Goal: Transaction & Acquisition: Purchase product/service

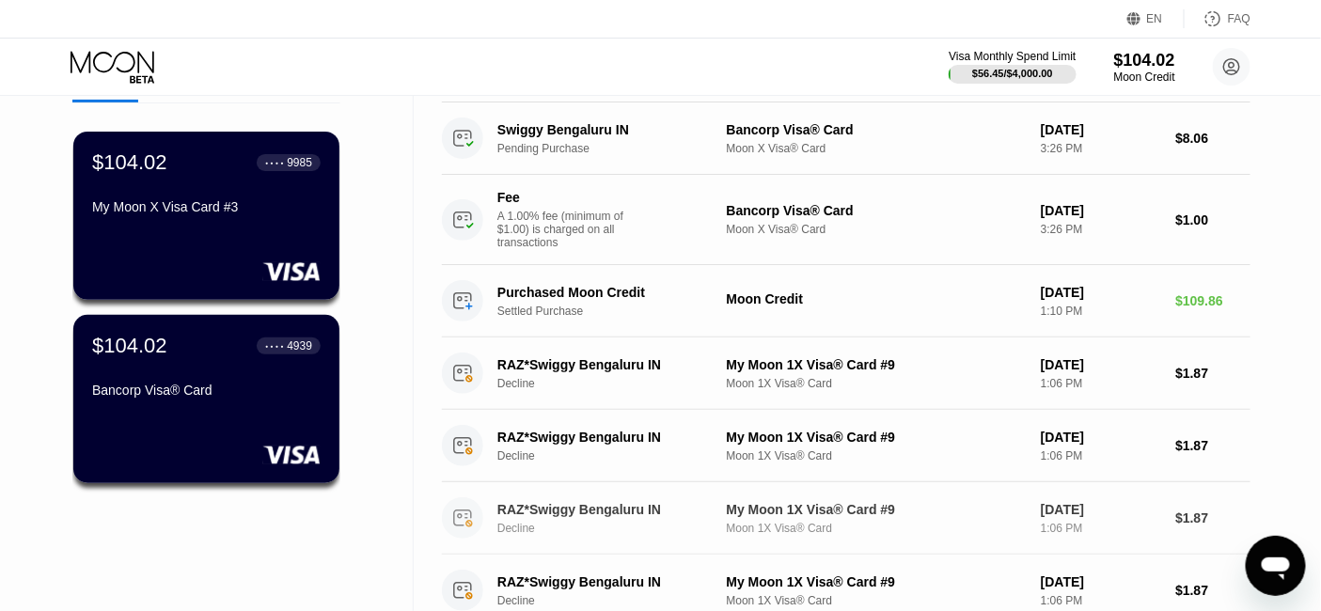
scroll to position [104, 0]
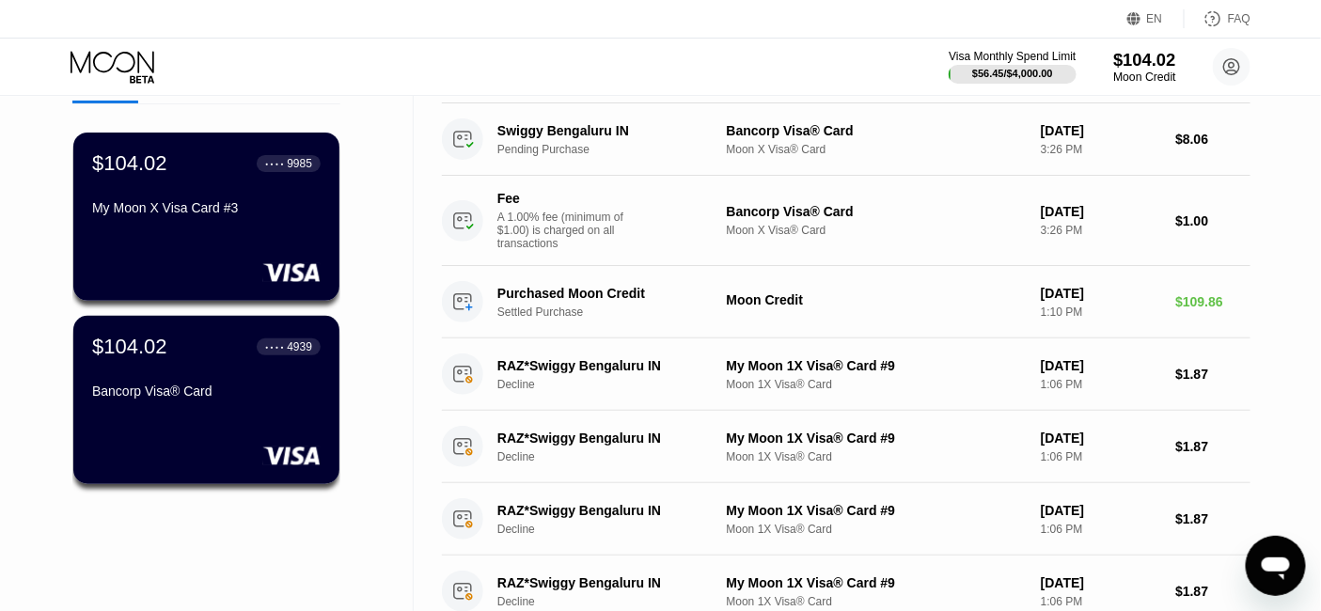
click at [1138, 67] on div "$104.02" at bounding box center [1144, 60] width 63 height 20
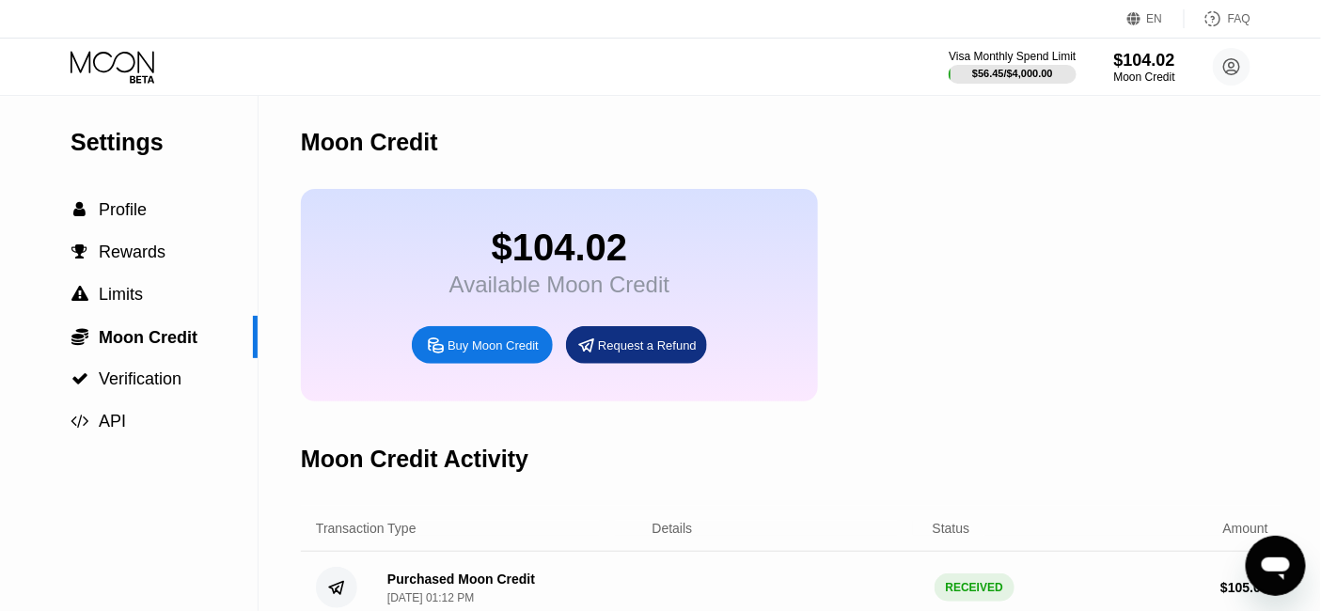
click at [500, 364] on div "Buy Moon Credit" at bounding box center [482, 345] width 141 height 38
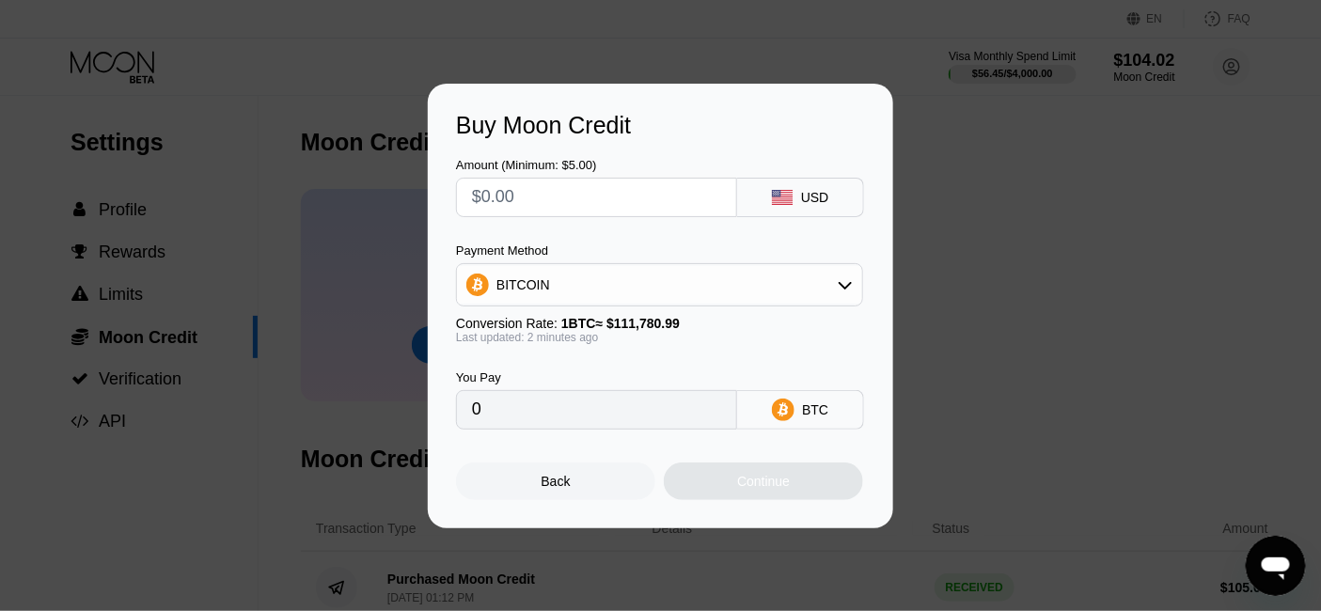
click at [556, 197] on input "text" at bounding box center [596, 198] width 249 height 38
type input "$3"
type input "0.00002684"
type input "$300"
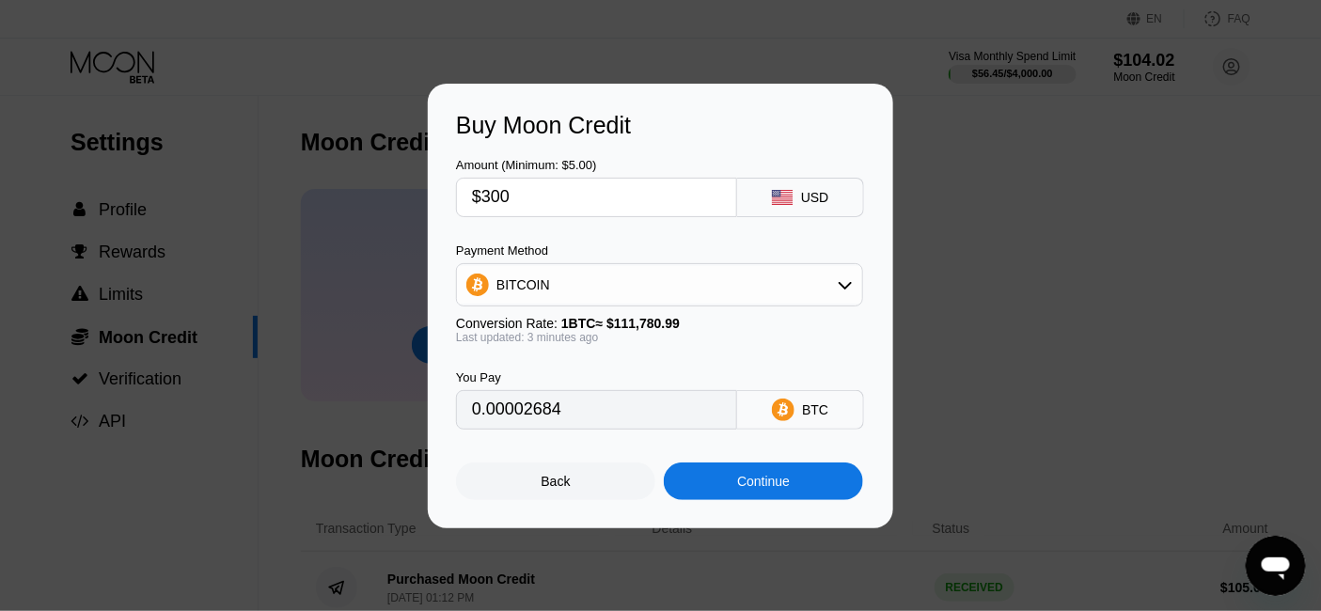
type input "0.00268382"
click at [529, 193] on input "$300" at bounding box center [596, 198] width 249 height 38
type input "$2"
type input "0.00001790"
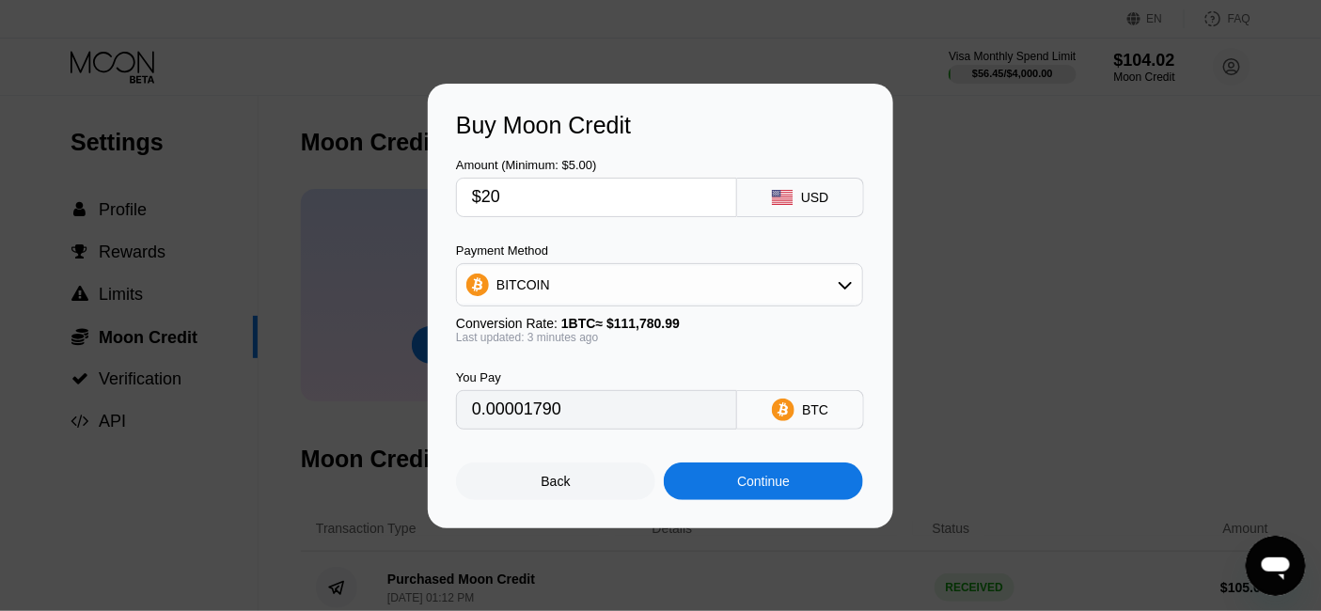
type input "$200"
type input "0.00178922"
type input "$200"
click at [513, 282] on div "BITCOIN" at bounding box center [524, 284] width 54 height 15
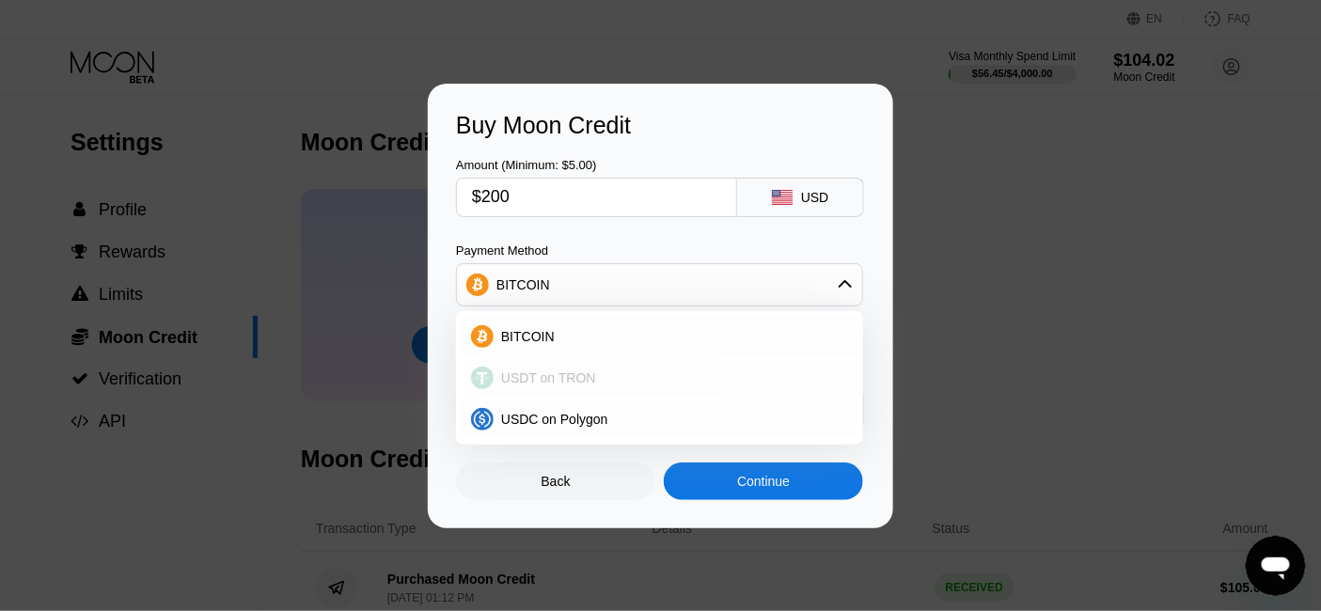
click at [565, 373] on span "USDT on TRON" at bounding box center [548, 378] width 95 height 15
type input "202.02"
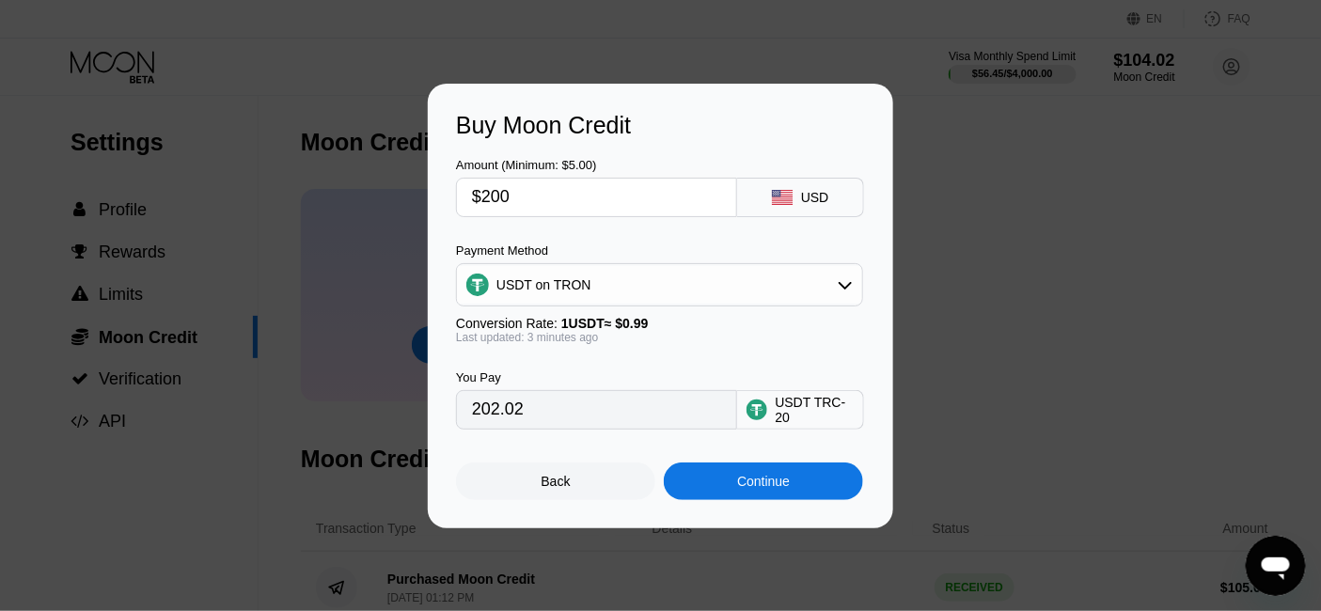
click at [749, 489] on div "Continue" at bounding box center [763, 481] width 53 height 15
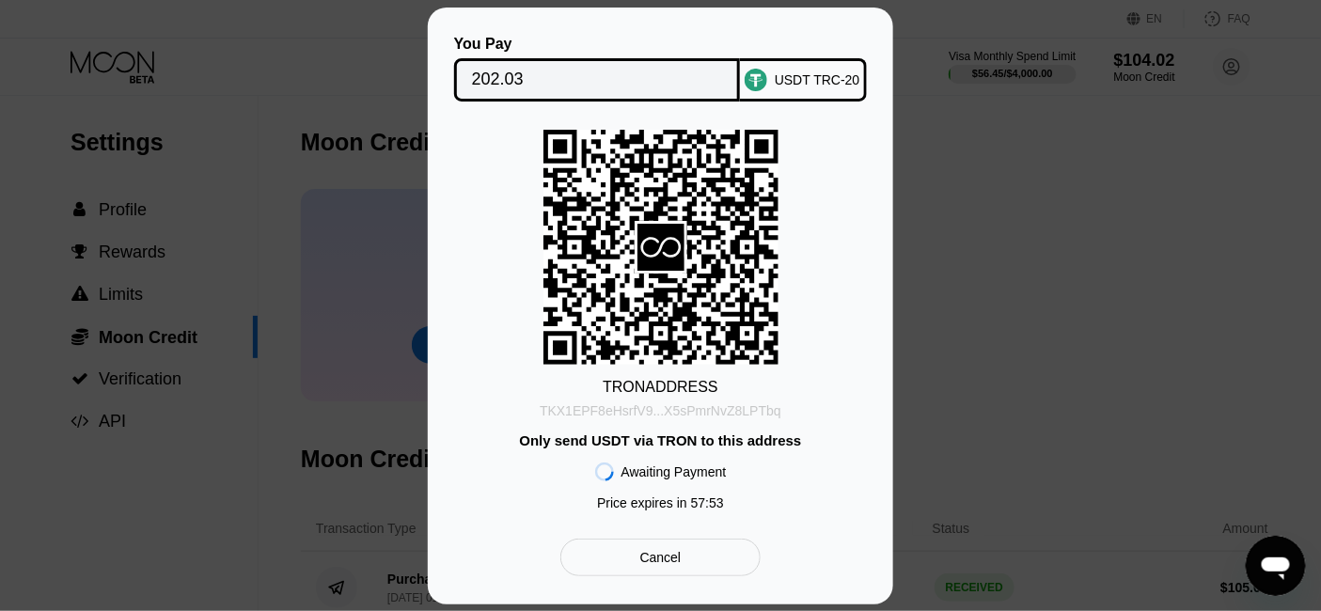
click at [623, 407] on div "TKX1EPF8eHsrfV9...X5sPmrNvZ8LPTbq" at bounding box center [661, 410] width 242 height 15
click at [592, 409] on div "TKX1EPF8eHsrfV9...X5sPmrNvZ8LPTbq" at bounding box center [661, 410] width 242 height 15
click at [655, 562] on div "Cancel" at bounding box center [660, 557] width 41 height 17
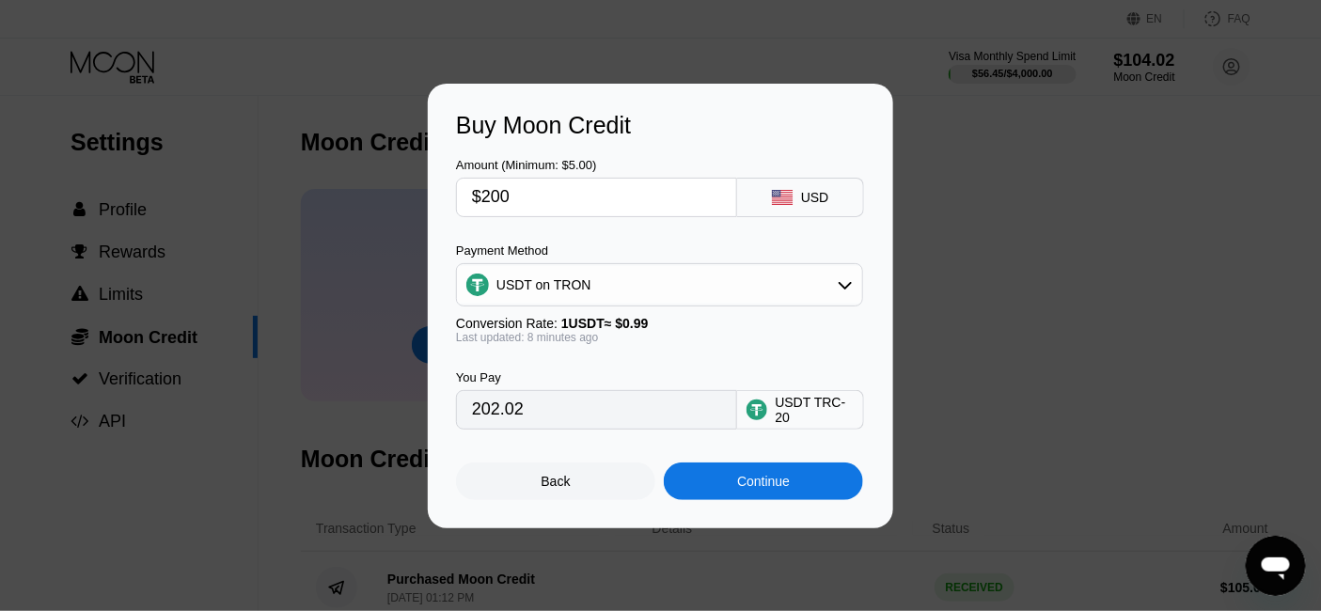
click at [517, 193] on input "$200" at bounding box center [596, 198] width 249 height 38
click at [529, 205] on input "$200" at bounding box center [596, 198] width 249 height 38
type input "$4"
type input "4.04"
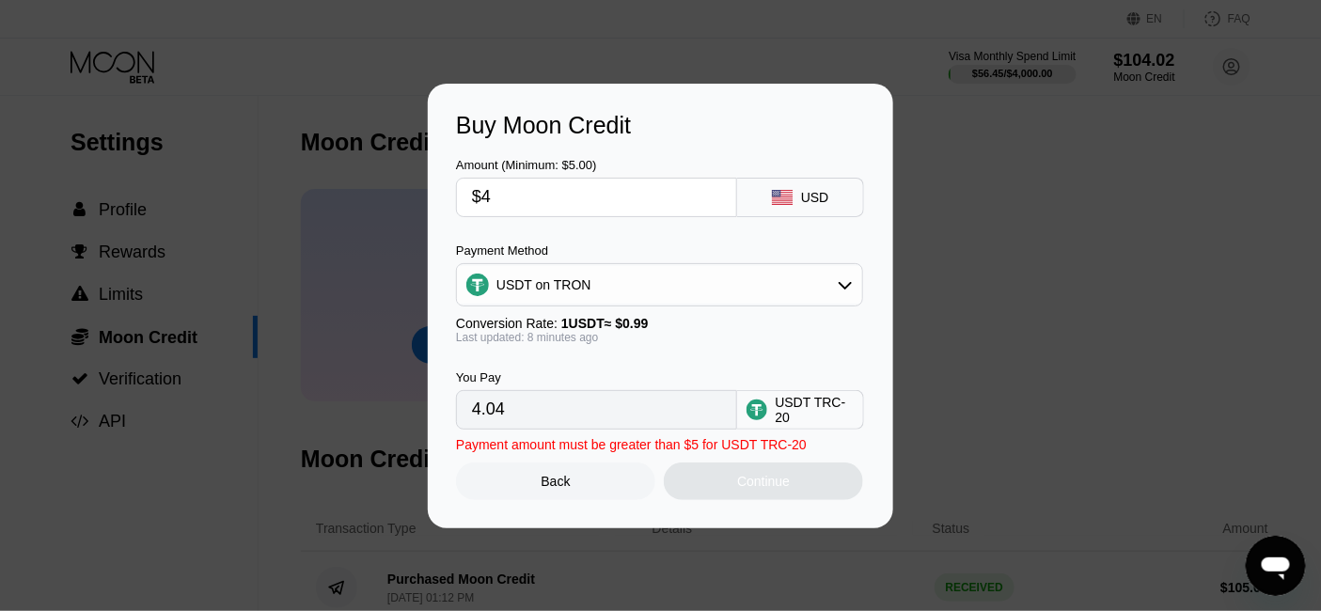
type input "$49"
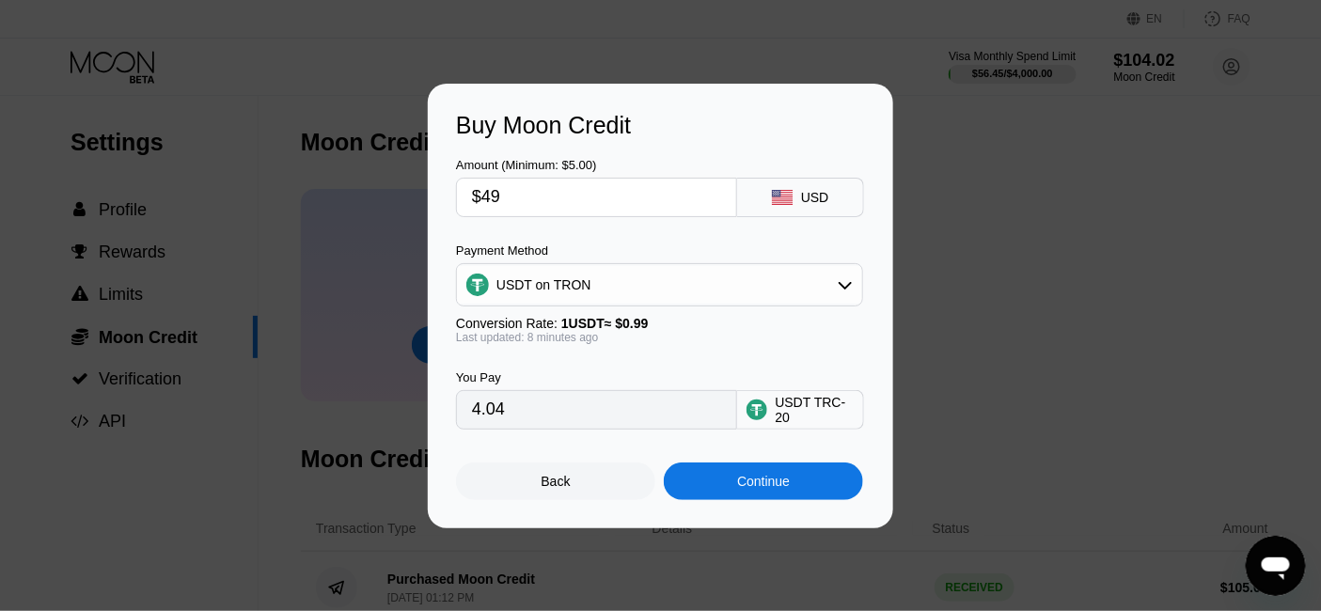
type input "49.49"
type input "$495"
type input "500.00"
type input "$495"
click at [765, 489] on div "Continue" at bounding box center [763, 481] width 53 height 15
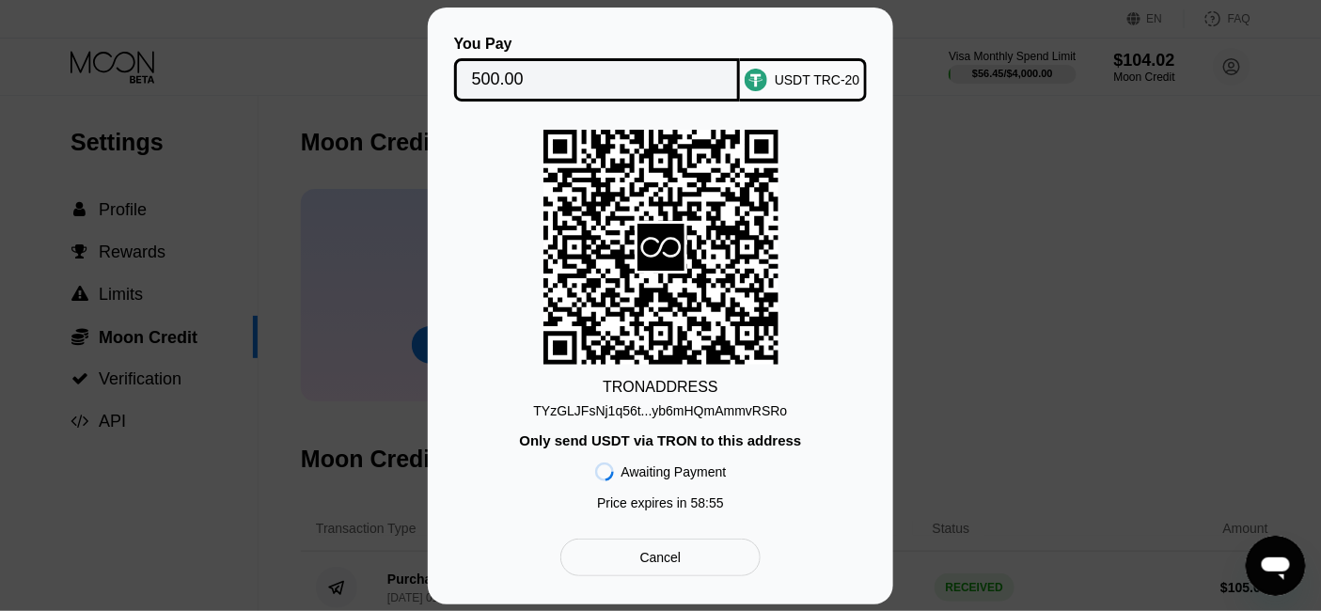
click at [586, 404] on div "TYzGLJFsNj1q56t...yb6mHQmAmmvRSRo" at bounding box center [661, 410] width 254 height 15
click at [468, 254] on div "TRON ADDRESS TYzGLJFsNj1q56t...yb6mHQmAmmvRSRo Only send USDT via TRON to this …" at bounding box center [660, 325] width 409 height 390
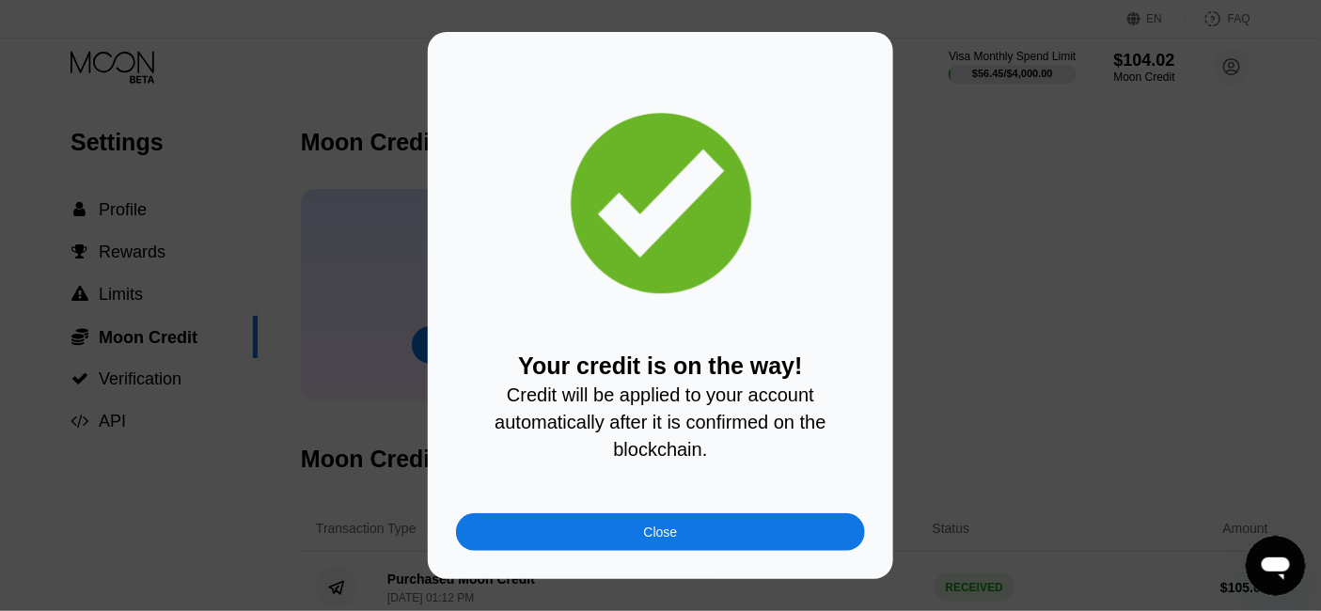
click at [642, 549] on div "Close" at bounding box center [660, 532] width 409 height 38
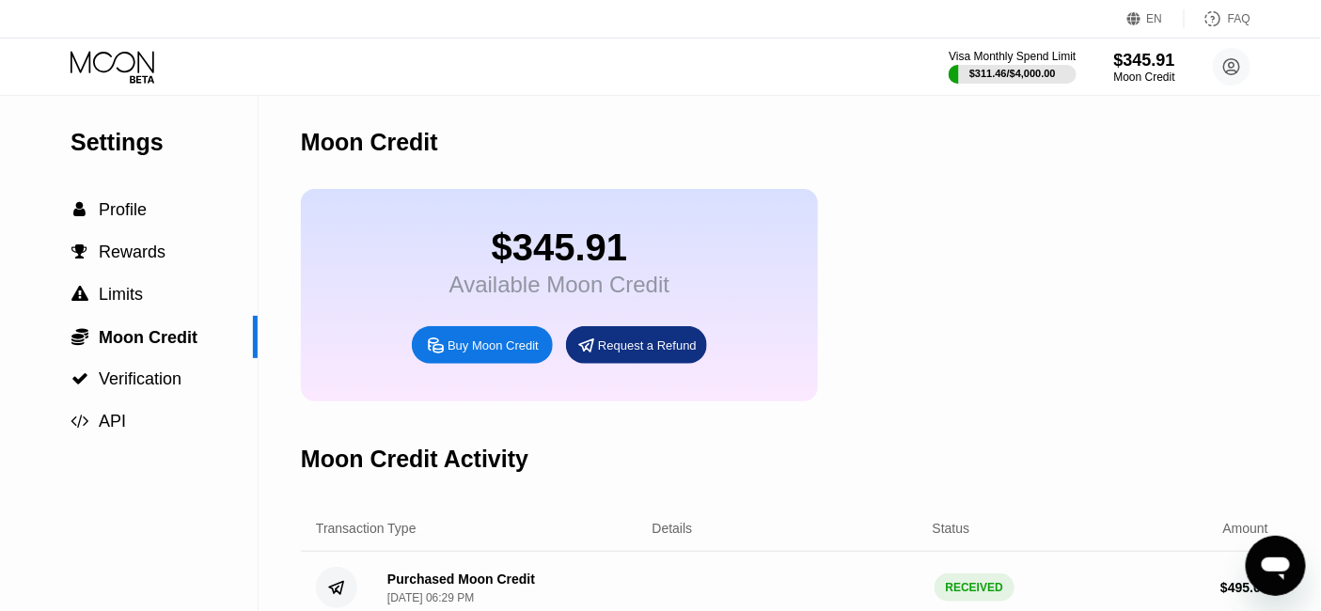
click at [102, 51] on icon at bounding box center [114, 67] width 87 height 33
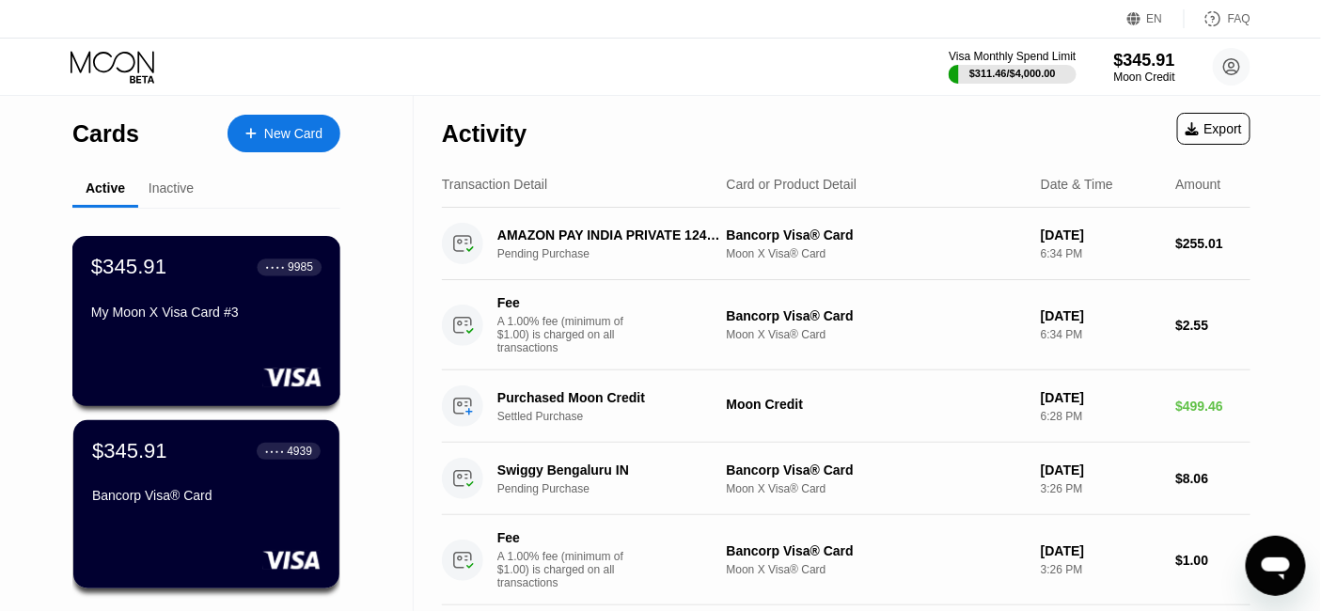
click at [216, 290] on div "$345.91 ● ● ● ● 9985 My Moon X Visa Card #3" at bounding box center [206, 291] width 230 height 72
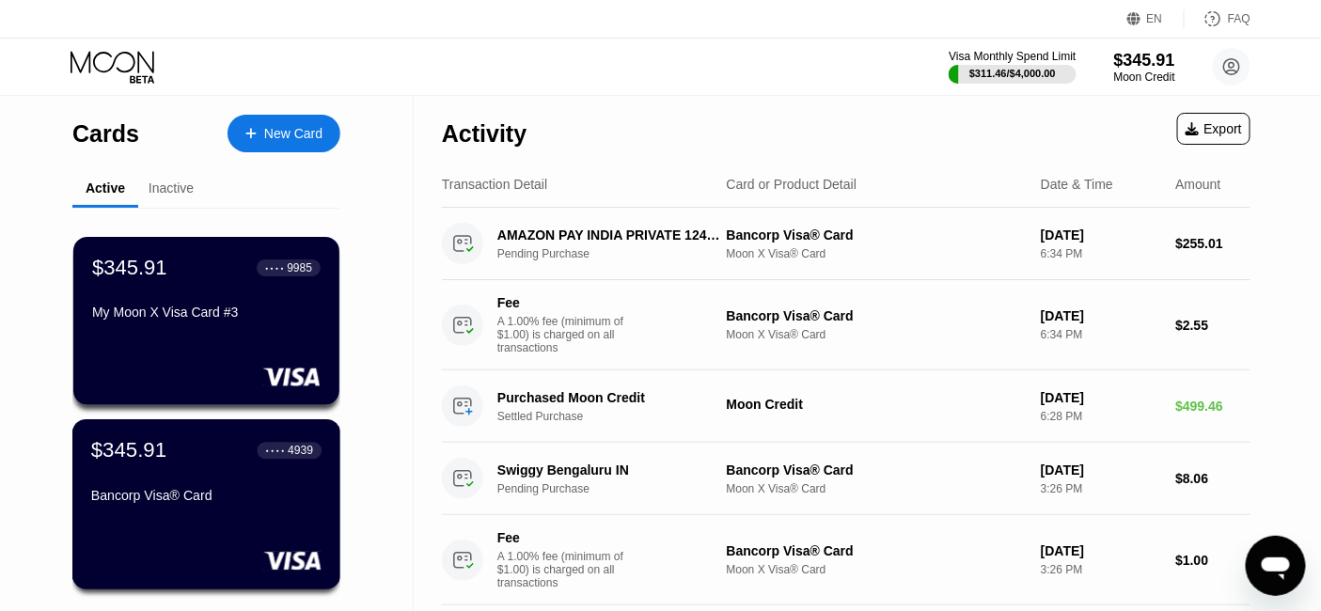
click at [260, 494] on div "Bancorp Visa® Card" at bounding box center [206, 495] width 230 height 15
